Goal: Navigation & Orientation: Find specific page/section

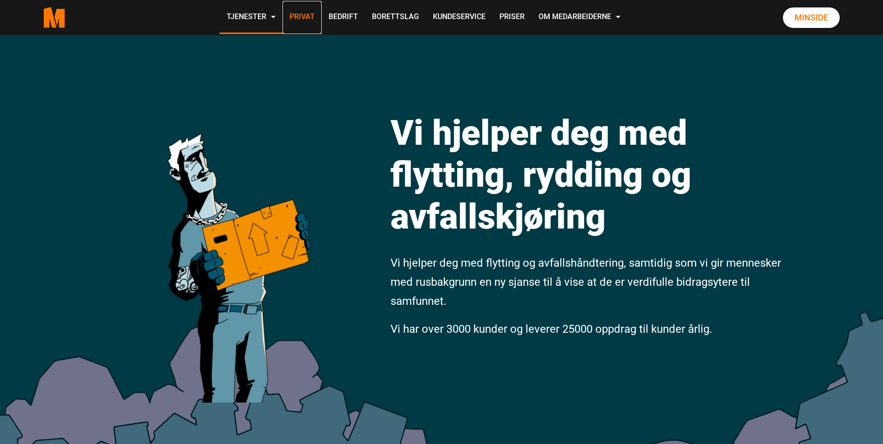
click at [302, 18] on link "Privat" at bounding box center [302, 17] width 39 height 33
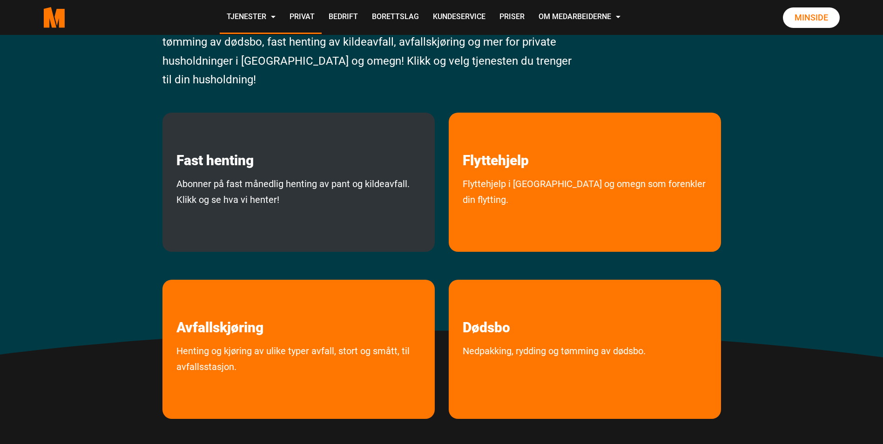
scroll to position [186, 0]
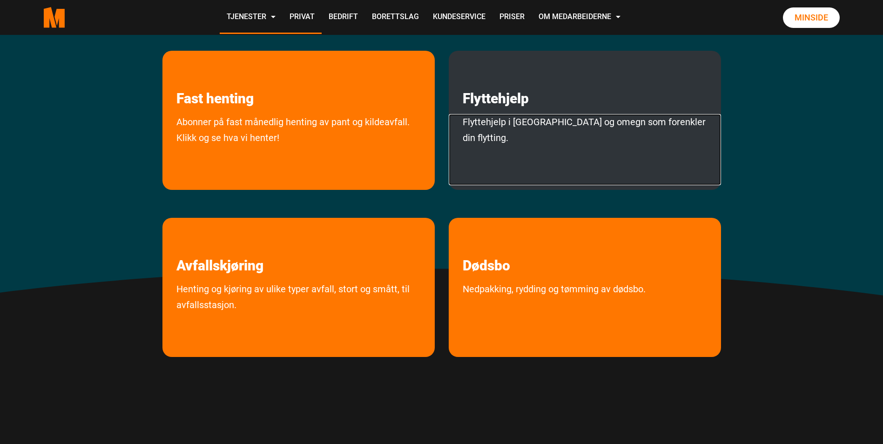
click at [617, 118] on link "Flyttehjelp i [GEOGRAPHIC_DATA] og omegn som forenkler din flytting." at bounding box center [585, 149] width 272 height 71
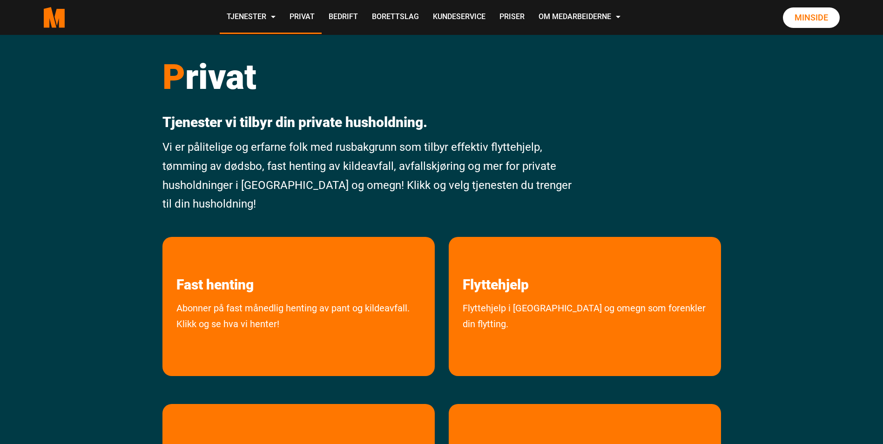
scroll to position [184, 0]
